Goal: Navigation & Orientation: Find specific page/section

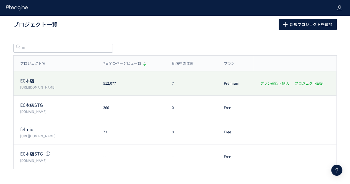
click at [49, 78] on p "EC本店" at bounding box center [58, 80] width 76 height 6
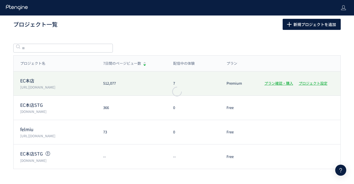
click at [30, 78] on div at bounding box center [177, 92] width 354 height 184
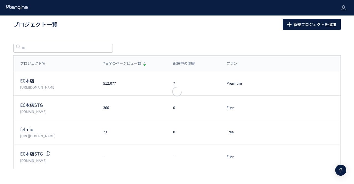
click at [28, 79] on div at bounding box center [177, 92] width 354 height 184
click at [28, 80] on div at bounding box center [177, 92] width 354 height 184
click at [32, 79] on div at bounding box center [177, 92] width 354 height 184
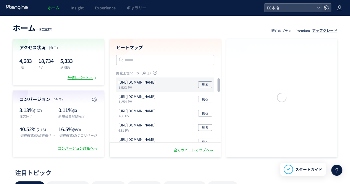
click at [158, 85] on p "1,523 PV" at bounding box center [137, 87] width 39 height 5
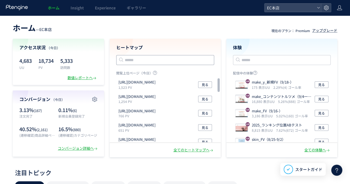
scroll to position [83, 0]
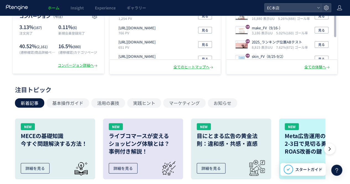
drag, startPoint x: 6, startPoint y: 47, endPoint x: 38, endPoint y: 4, distance: 54.2
click at [6, 47] on div "ホーム — EC本店 現在のプラン： Premium アップグレード アクセス状況 （今日） 4,683 UU 18,734 PV 5,333 訪問数 数値レ…" at bounding box center [175, 6] width 350 height 136
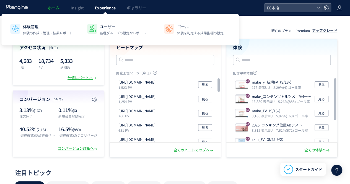
click at [103, 6] on span "Experience" at bounding box center [105, 8] width 21 height 6
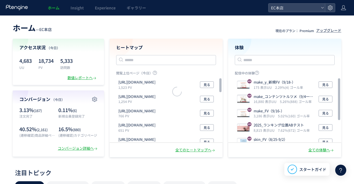
click at [75, 8] on div at bounding box center [177, 92] width 354 height 184
click at [76, 7] on div at bounding box center [177, 92] width 354 height 184
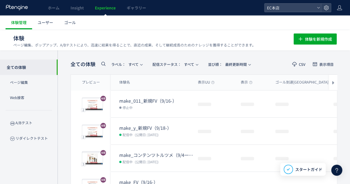
click at [116, 6] on link "Experience" at bounding box center [105, 7] width 32 height 15
click at [136, 8] on span "ギャラリー" at bounding box center [136, 8] width 19 height 6
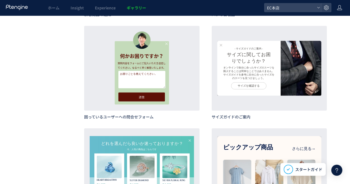
scroll to position [719, 0]
